Goal: Information Seeking & Learning: Learn about a topic

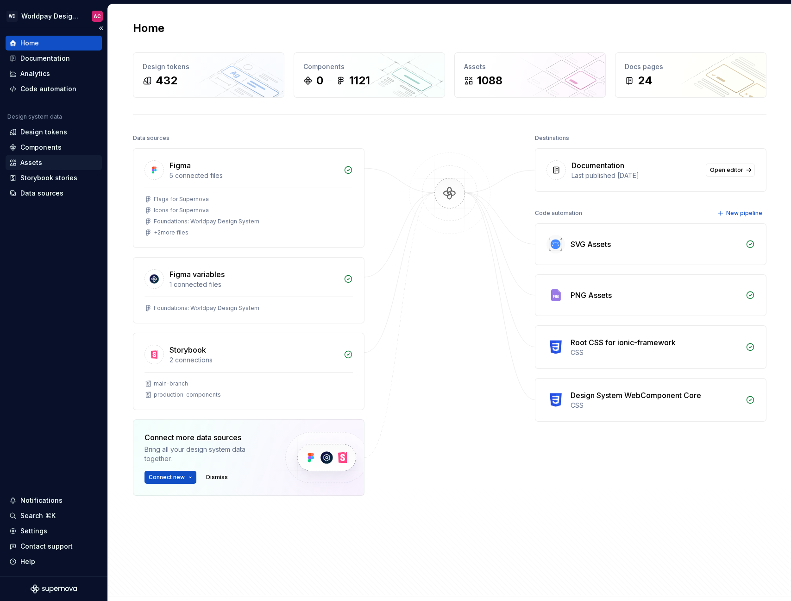
click at [40, 165] on div "Assets" at bounding box center [31, 162] width 22 height 9
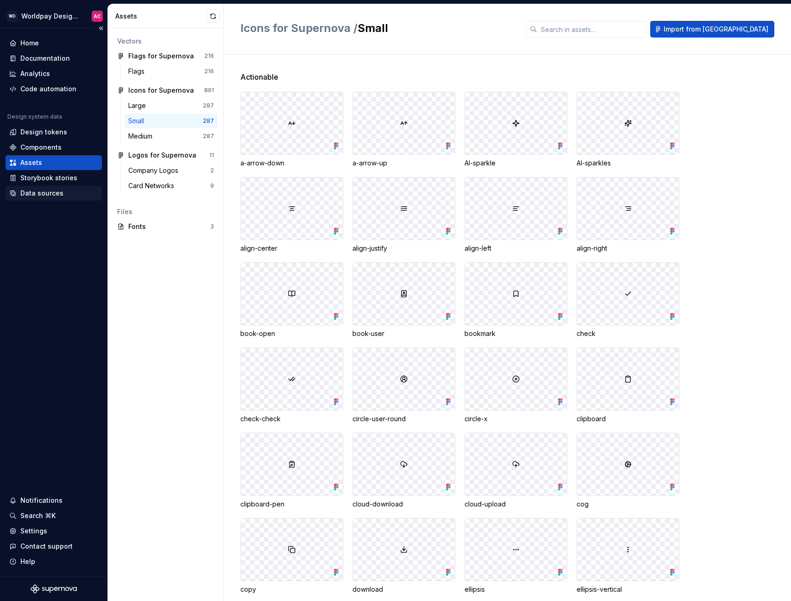
click at [29, 192] on div "Data sources" at bounding box center [41, 193] width 43 height 9
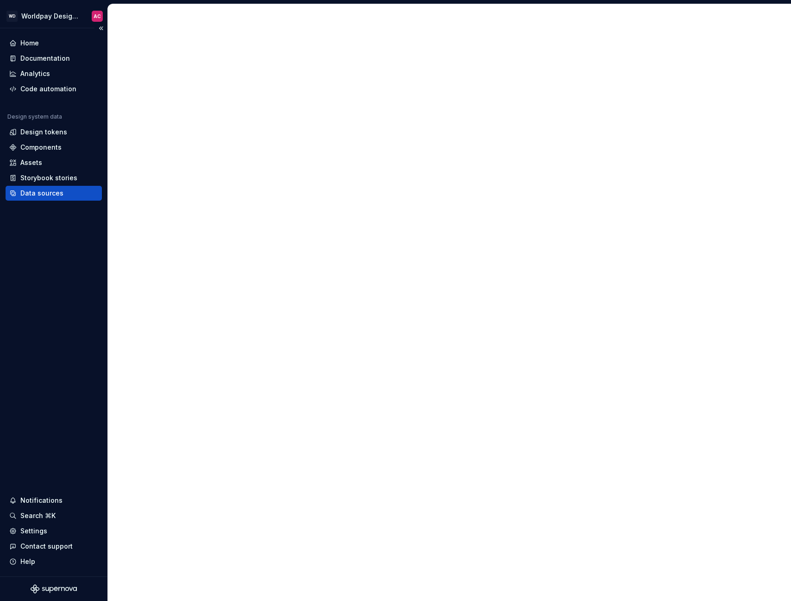
click at [35, 196] on div "Data sources" at bounding box center [41, 193] width 43 height 9
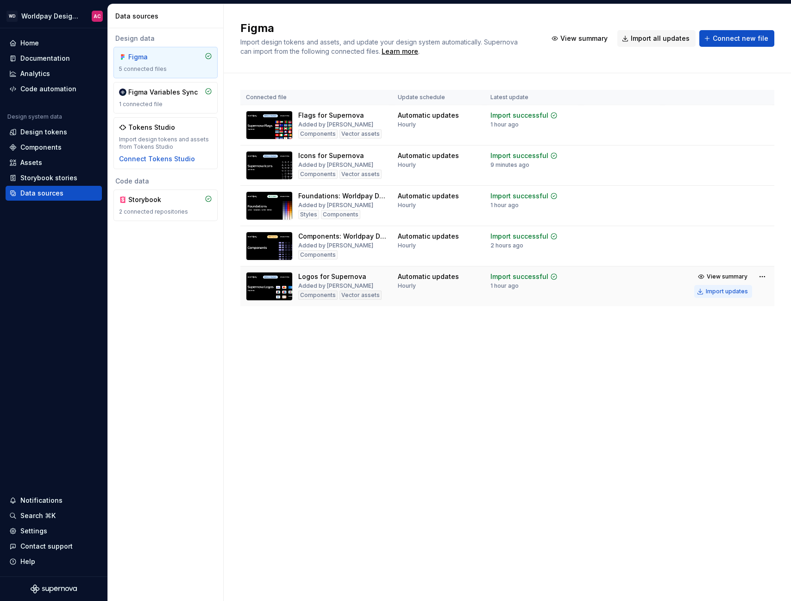
click at [717, 291] on div "Import updates" at bounding box center [727, 291] width 42 height 7
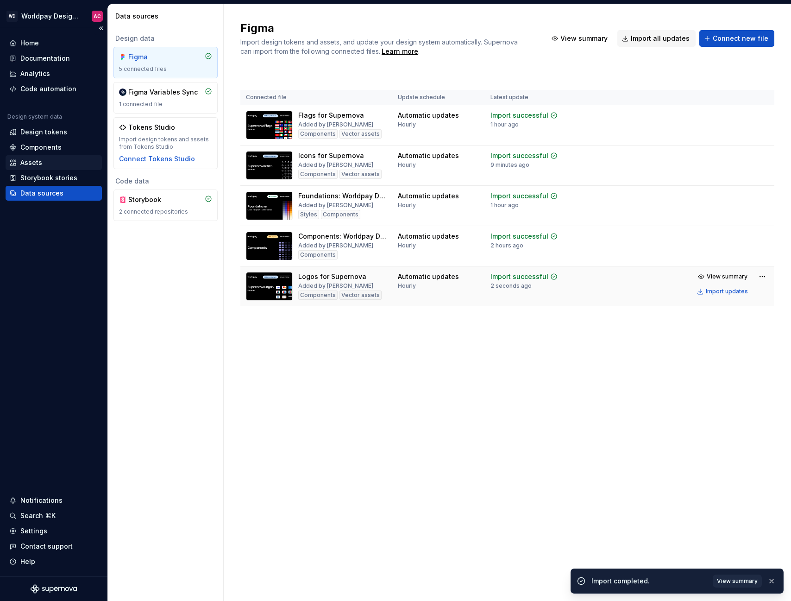
click at [43, 164] on div "Assets" at bounding box center [53, 162] width 89 height 9
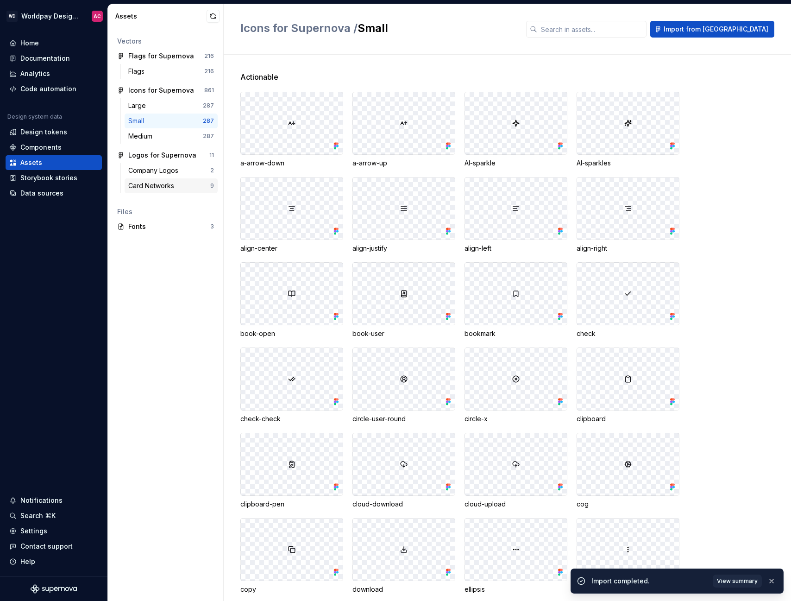
click at [168, 183] on div "Card Networks" at bounding box center [153, 185] width 50 height 9
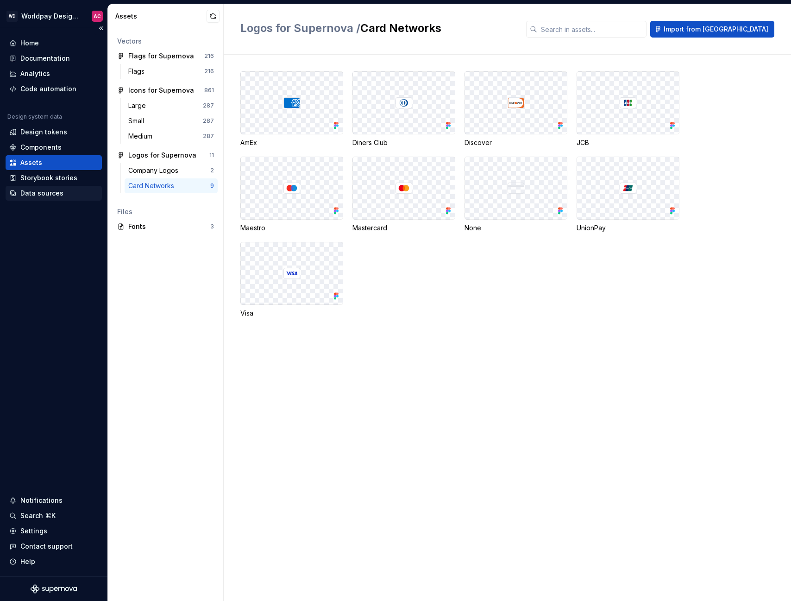
click at [51, 194] on div "Data sources" at bounding box center [41, 193] width 43 height 9
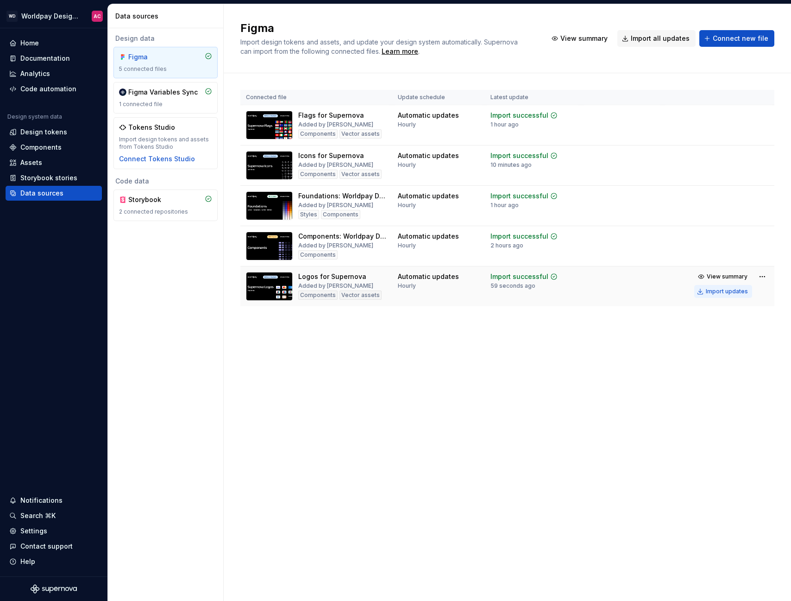
click at [736, 292] on div "Import updates" at bounding box center [727, 291] width 42 height 7
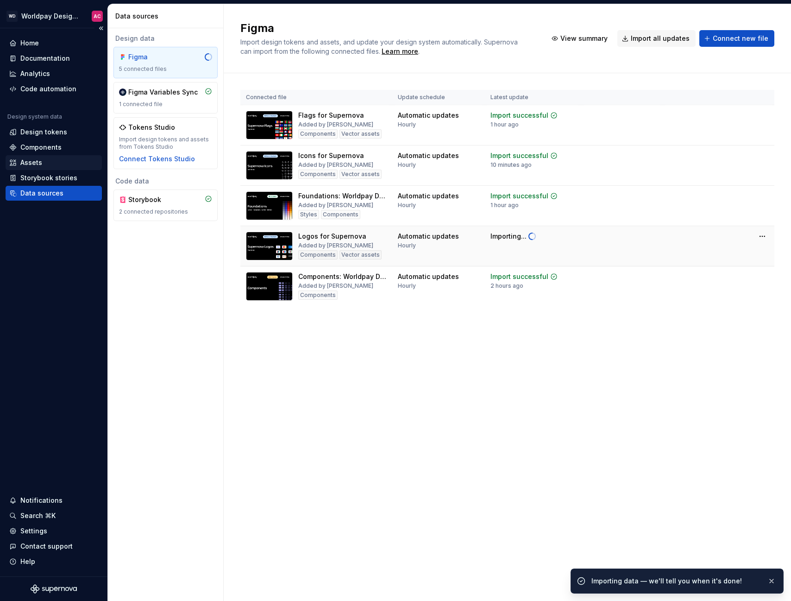
click at [28, 163] on div "Assets" at bounding box center [31, 162] width 22 height 9
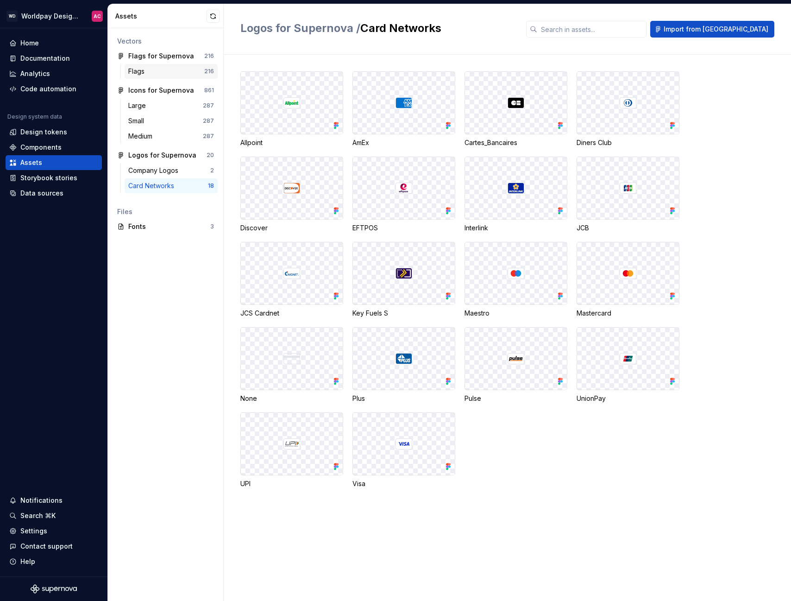
click at [144, 71] on div "Flags" at bounding box center [138, 71] width 20 height 9
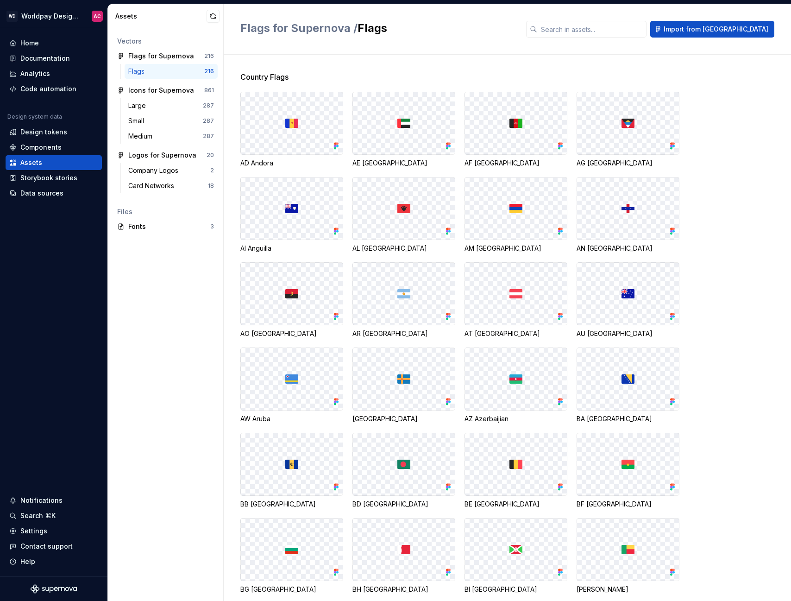
click at [154, 73] on div "Flags" at bounding box center [166, 71] width 76 height 9
click at [165, 173] on div "Company Logos" at bounding box center [155, 170] width 54 height 9
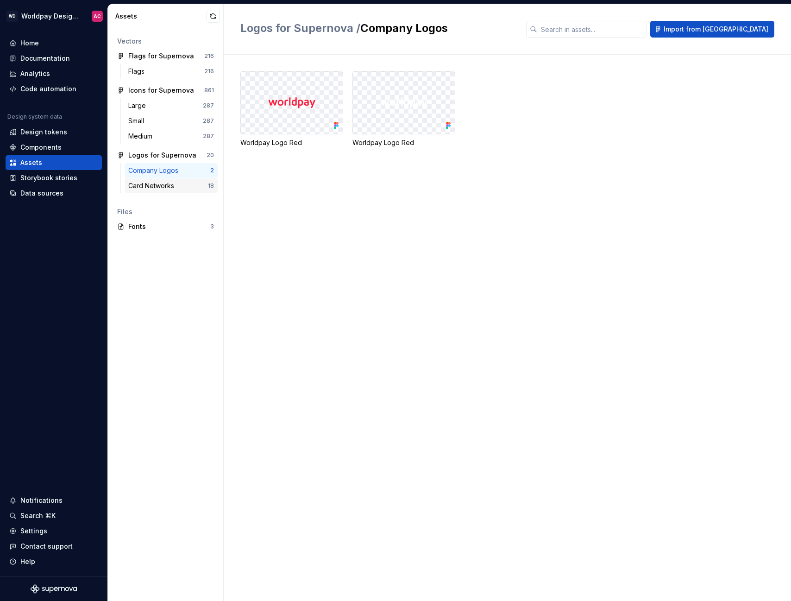
click at [162, 183] on div "Card Networks" at bounding box center [153, 185] width 50 height 9
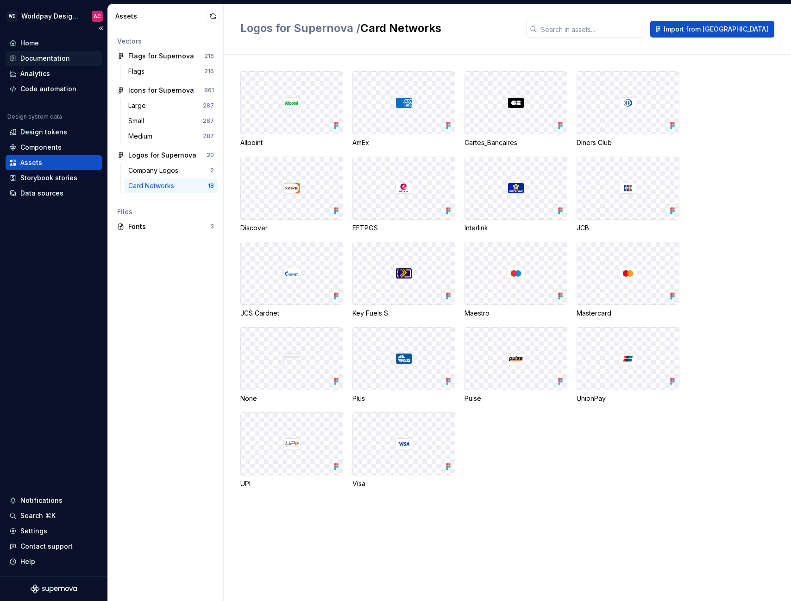
click at [47, 63] on div "Documentation" at bounding box center [54, 58] width 96 height 15
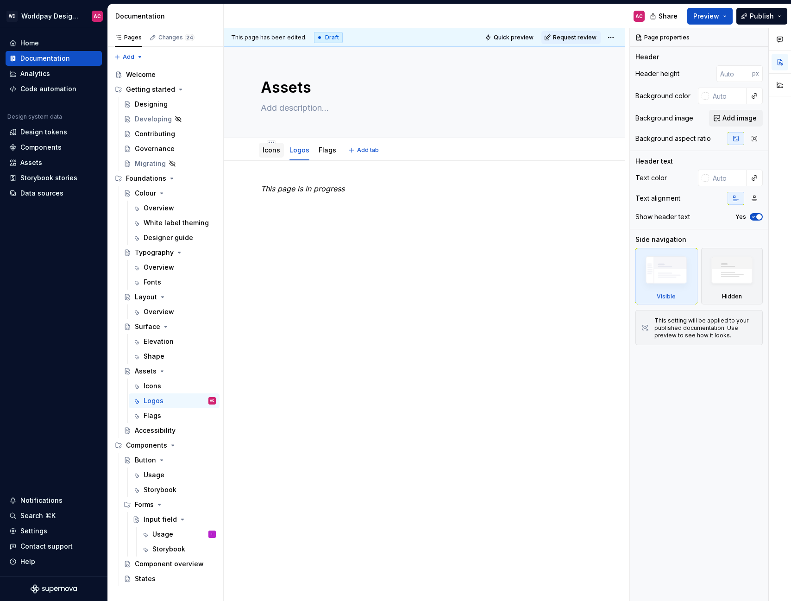
click at [273, 154] on div "Icons" at bounding box center [272, 149] width 18 height 9
click at [296, 152] on link "Logos" at bounding box center [300, 150] width 20 height 8
click at [326, 152] on link "Flags" at bounding box center [328, 150] width 18 height 8
click at [274, 152] on link "Icons" at bounding box center [272, 150] width 18 height 8
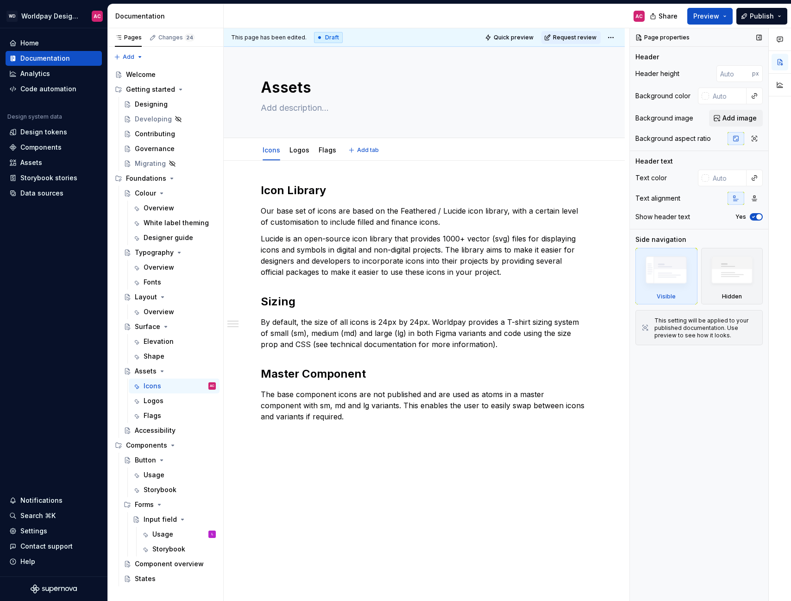
type textarea "*"
